Goal: Task Accomplishment & Management: Use online tool/utility

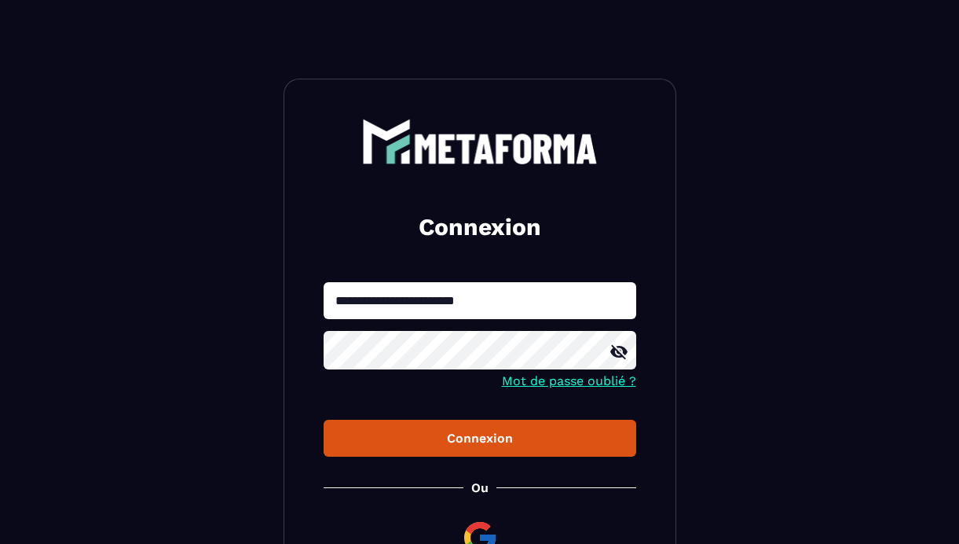
click at [503, 440] on div "Connexion" at bounding box center [480, 438] width 288 height 15
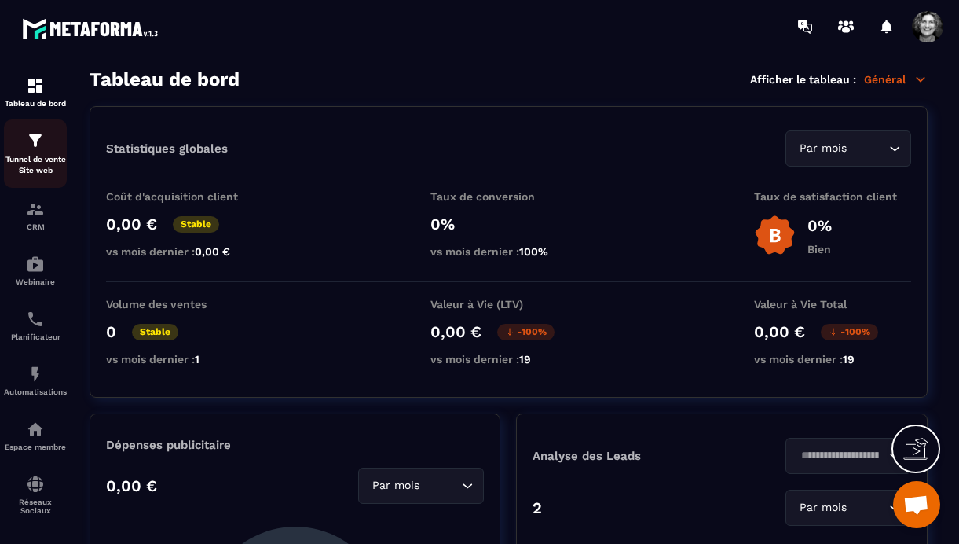
click at [35, 140] on img at bounding box center [35, 140] width 19 height 19
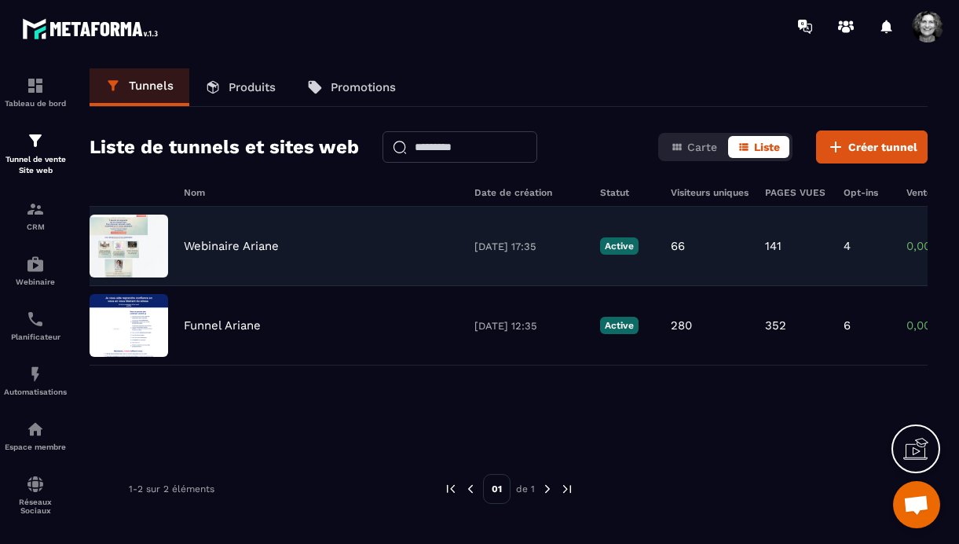
click at [229, 247] on p "Webinaire Ariane" at bounding box center [231, 246] width 95 height 14
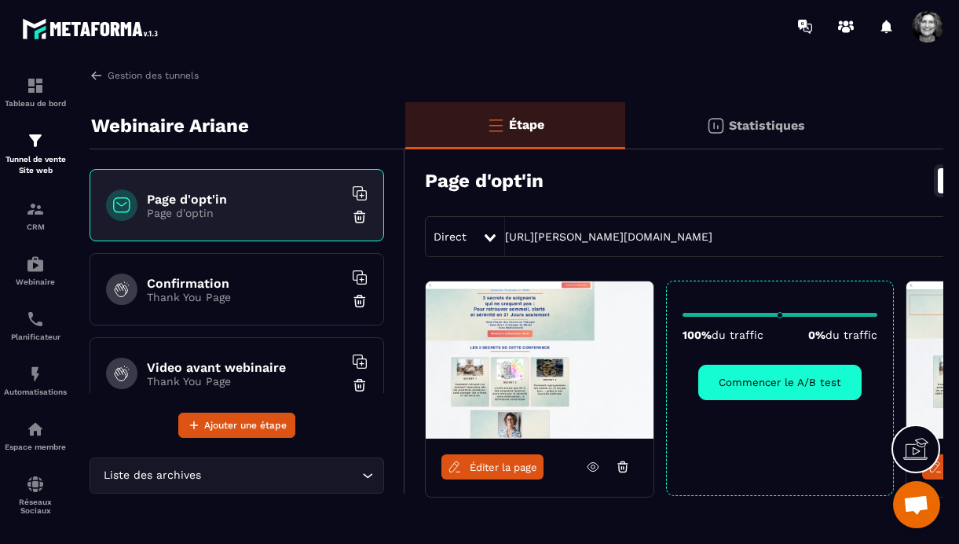
click at [220, 370] on h6 "Video avant webinaire" at bounding box center [245, 367] width 196 height 15
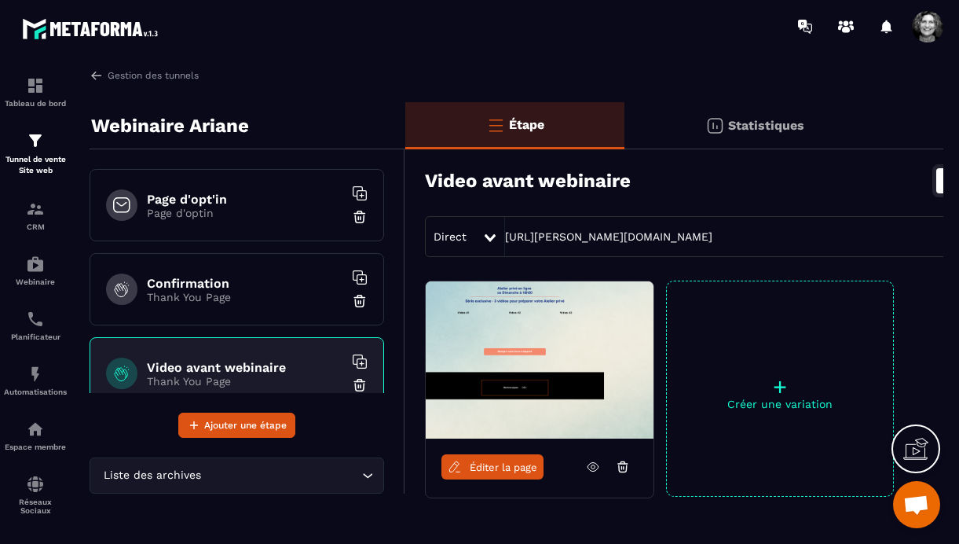
click at [497, 471] on span "Éditer la page" at bounding box center [504, 467] width 68 height 12
